Goal: Find specific page/section

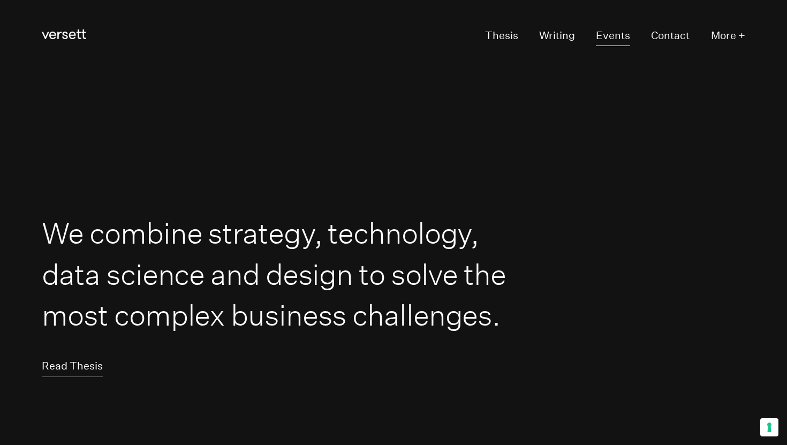
click at [623, 33] on link "Events" at bounding box center [613, 36] width 34 height 20
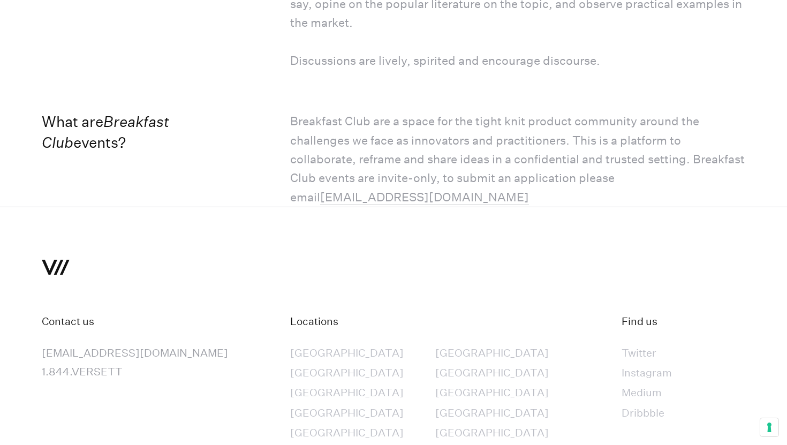
scroll to position [2322, 0]
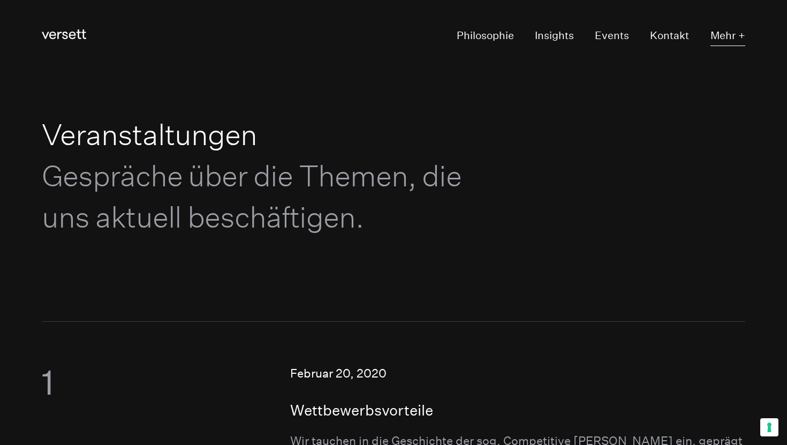
click at [744, 32] on button "Mehr +" at bounding box center [728, 36] width 35 height 20
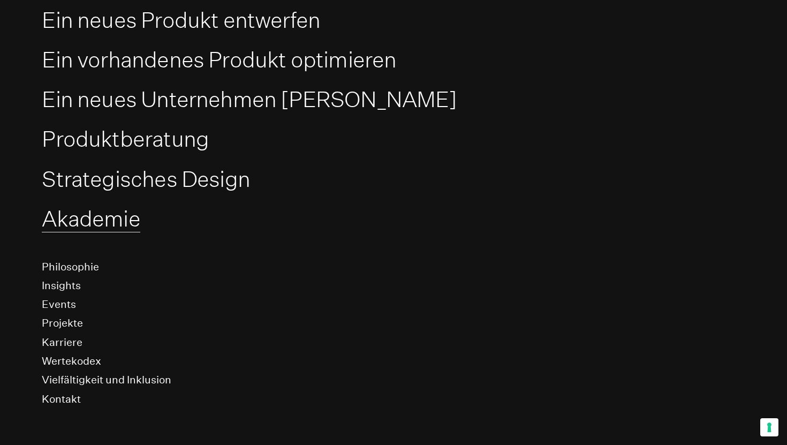
scroll to position [121, 0]
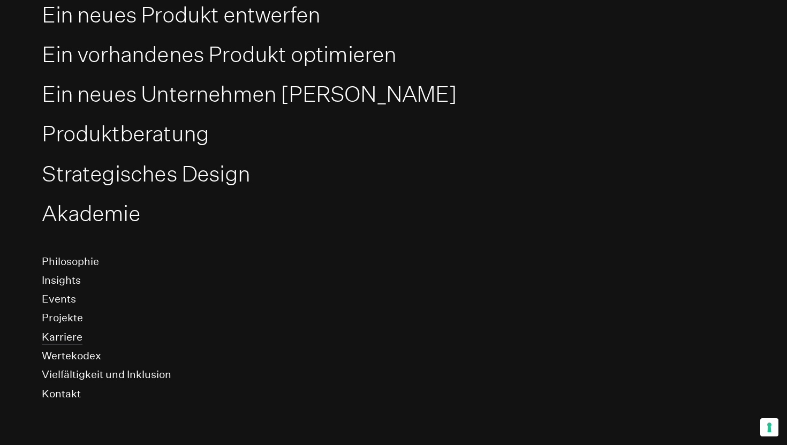
click at [58, 343] on link "Karriere" at bounding box center [62, 337] width 41 height 14
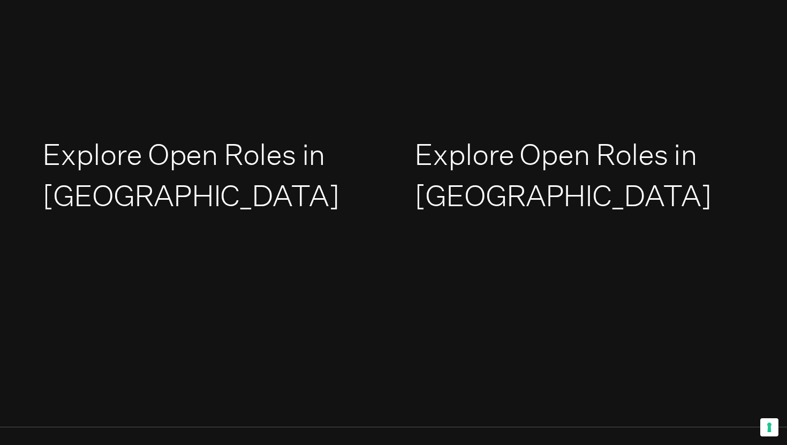
scroll to position [1599, 0]
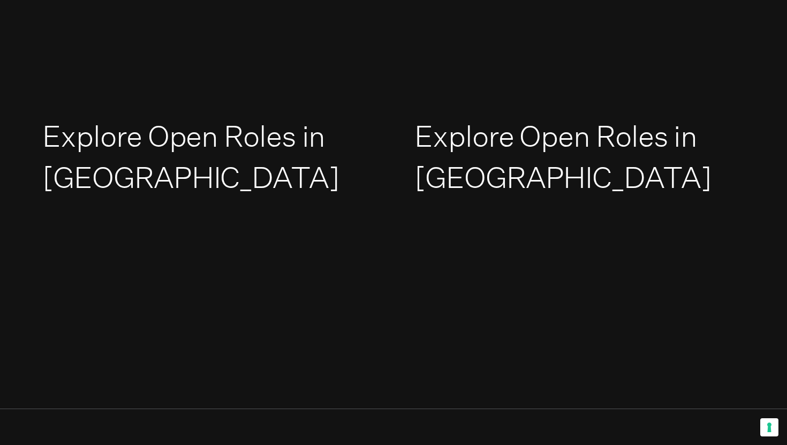
click at [464, 126] on link "Explore Open Roles in [GEOGRAPHIC_DATA]" at bounding box center [563, 156] width 297 height 77
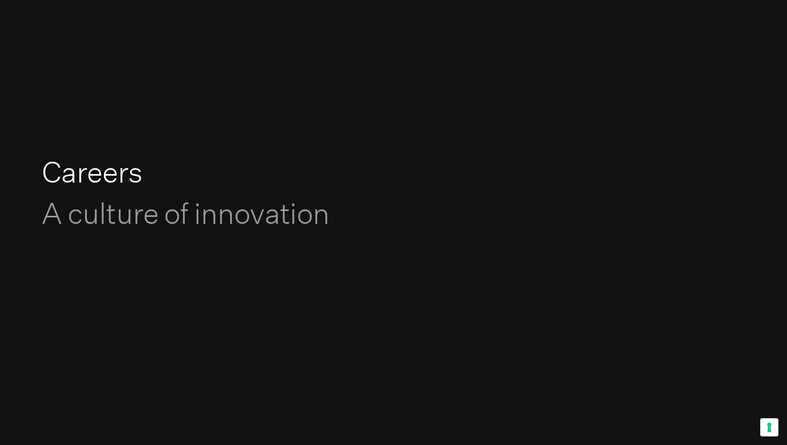
scroll to position [0, 0]
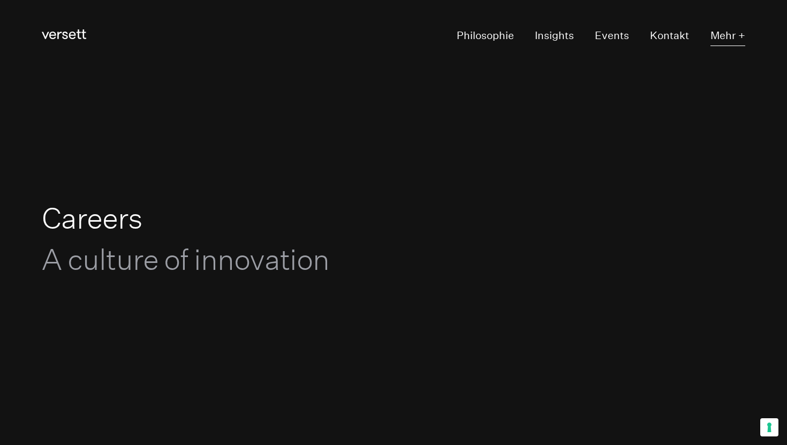
click at [743, 31] on button "Mehr +" at bounding box center [728, 36] width 35 height 20
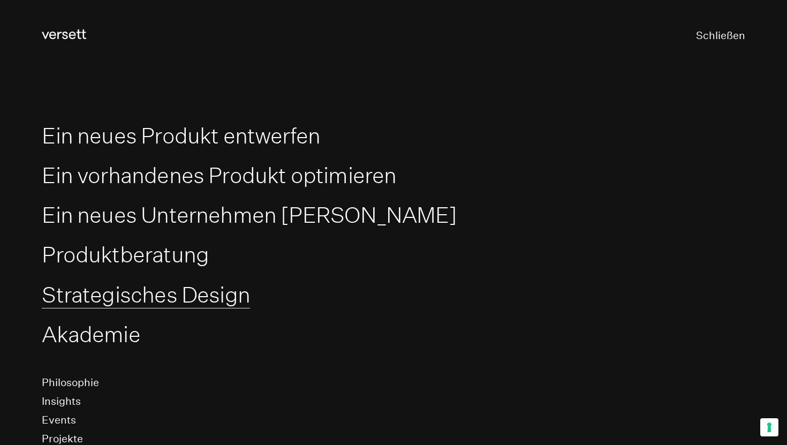
click at [121, 291] on link "Strategisches Design" at bounding box center [146, 295] width 208 height 27
